Goal: Find specific page/section: Find specific page/section

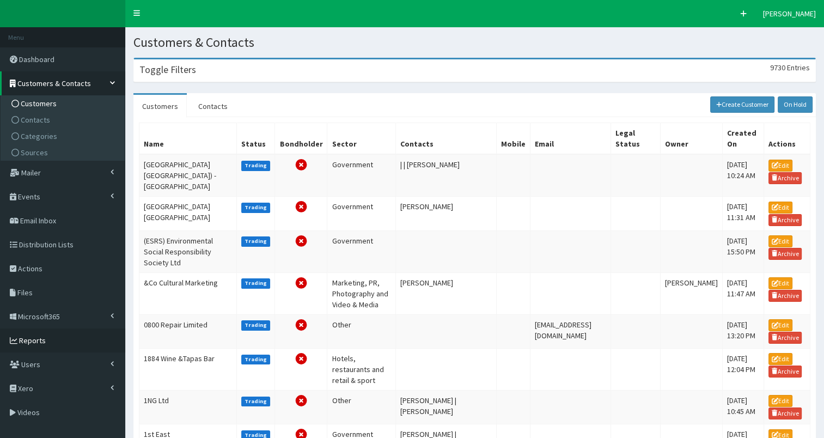
click at [33, 338] on span "Reports" at bounding box center [32, 340] width 27 height 10
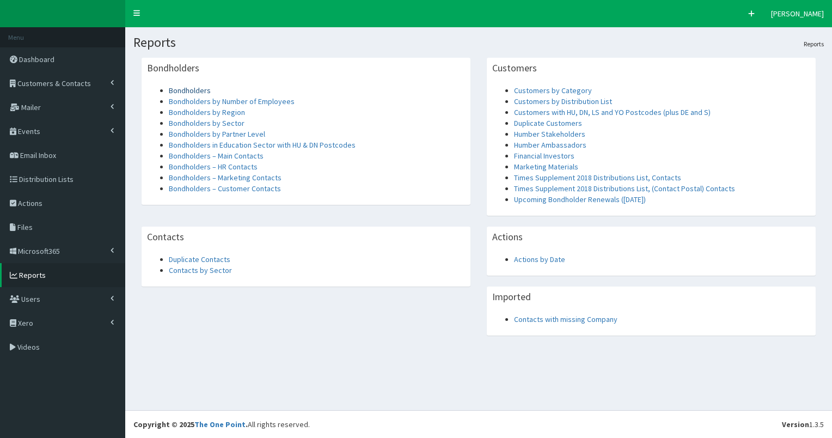
click at [189, 91] on link "Bondholders" at bounding box center [190, 90] width 42 height 10
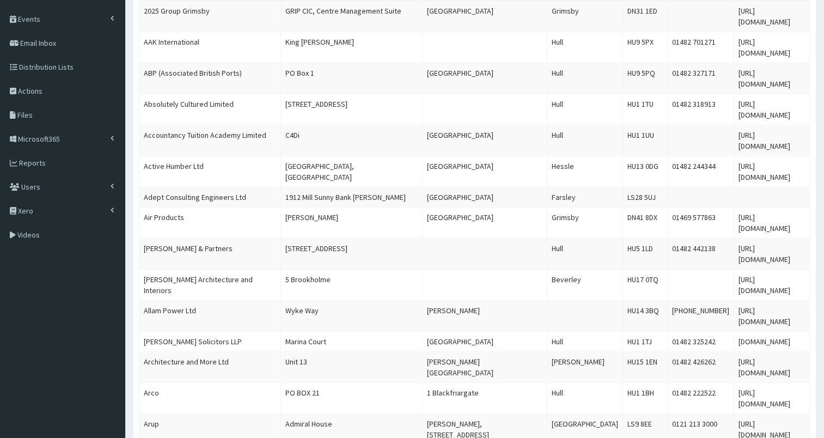
scroll to position [136, 0]
